Goal: Navigation & Orientation: Find specific page/section

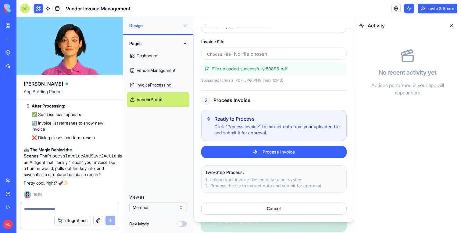
scroll to position [9391, 0]
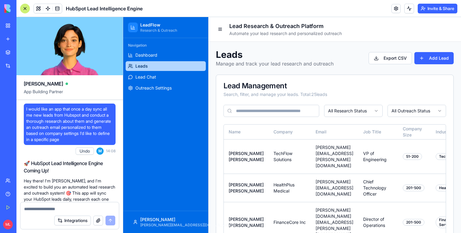
scroll to position [4154, 0]
